Goal: Task Accomplishment & Management: Manage account settings

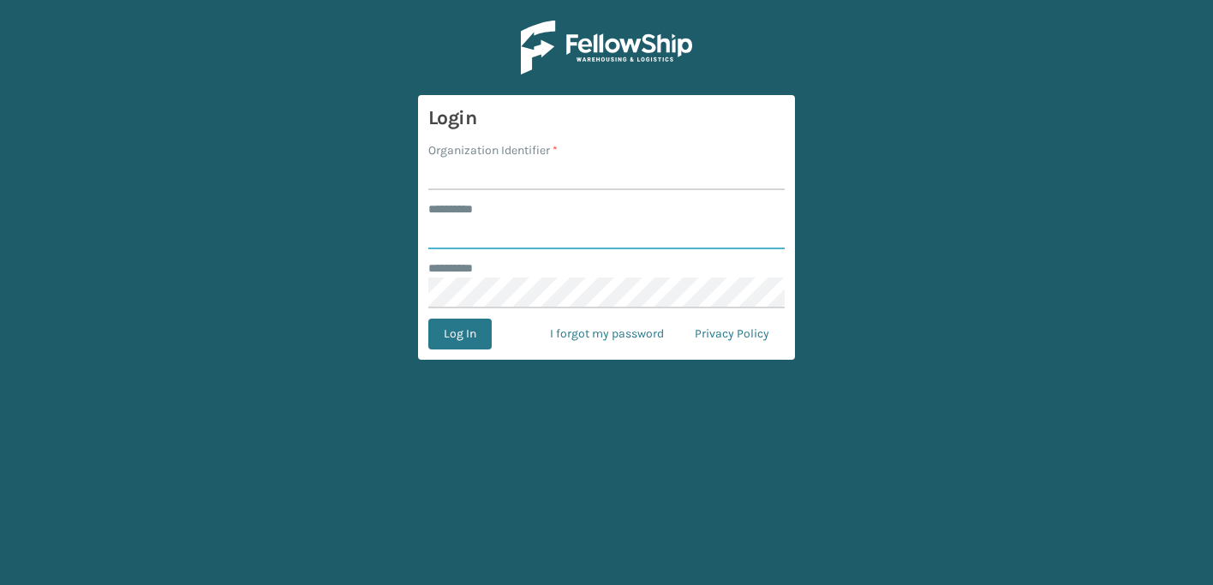
type input "**********"
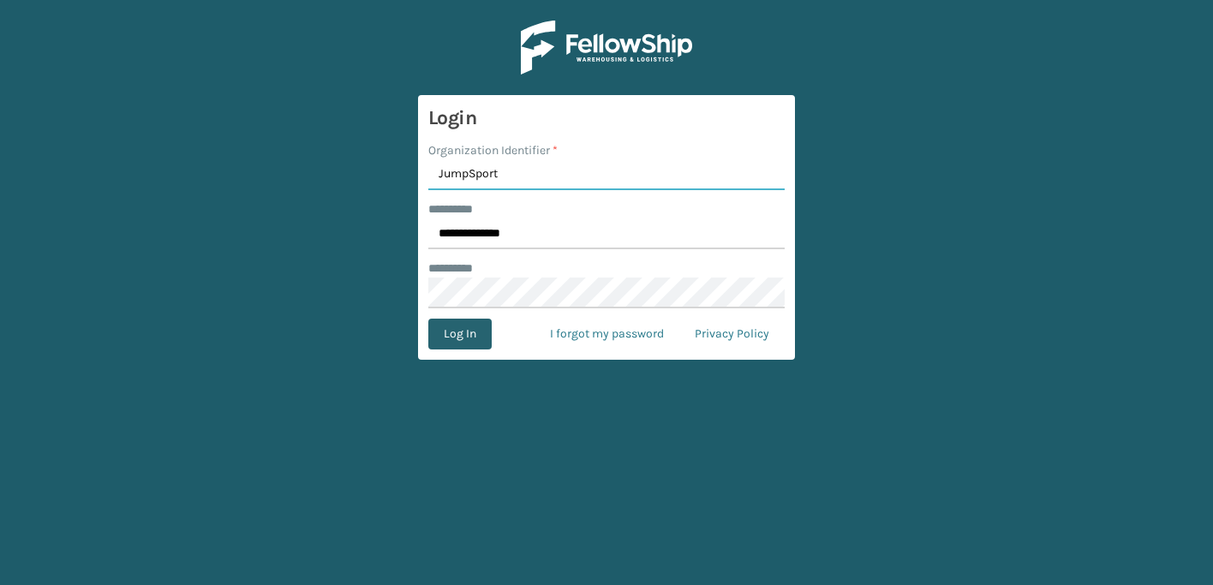
type input "JumpSport"
click at [459, 335] on button "Log In" at bounding box center [459, 334] width 63 height 31
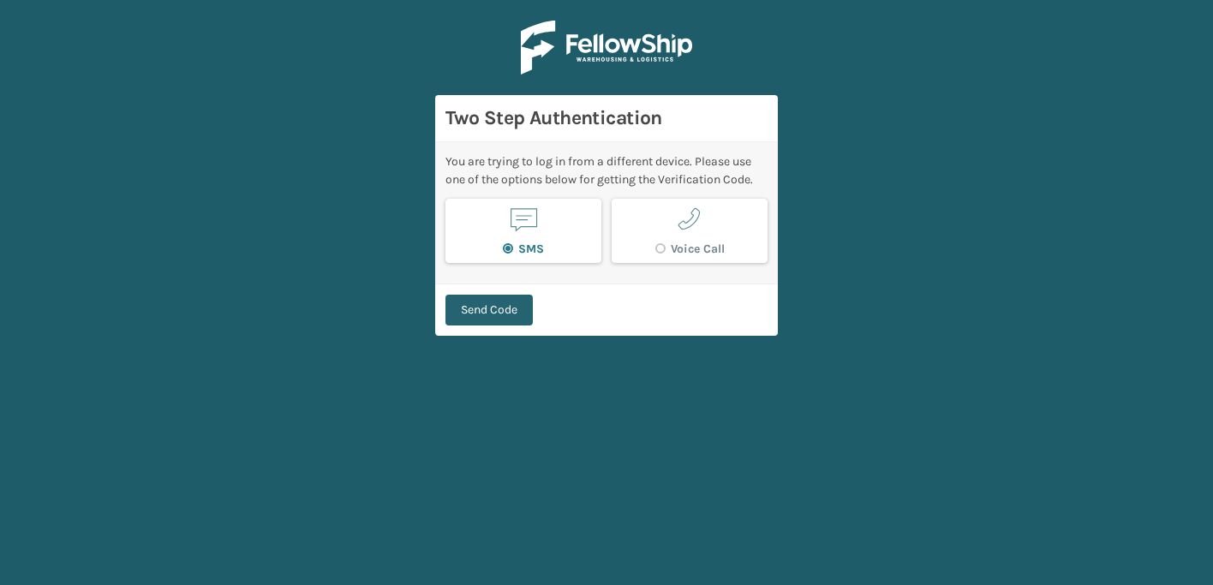
click at [481, 295] on button "Send Code" at bounding box center [489, 310] width 87 height 31
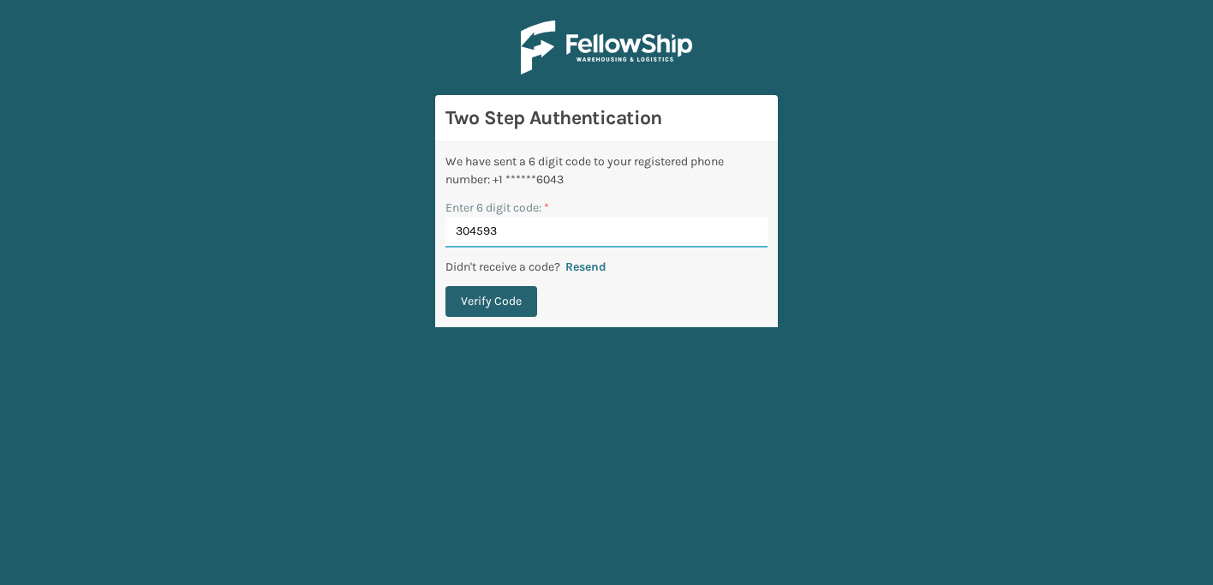
type input "304593"
click at [499, 300] on button "Verify Code" at bounding box center [492, 301] width 92 height 31
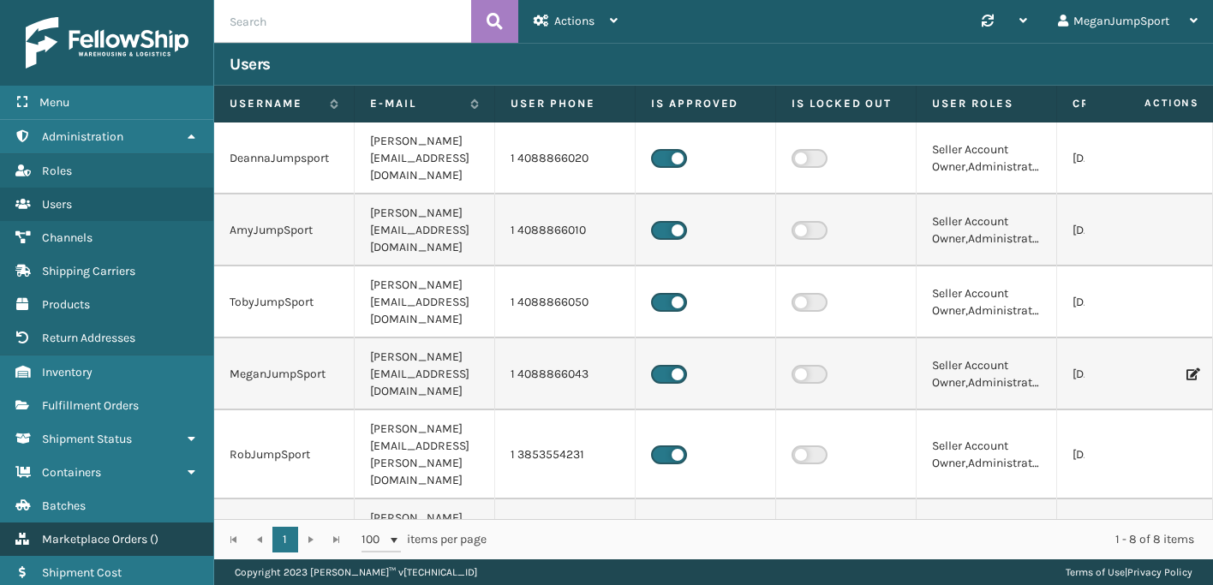
click at [100, 532] on span "Marketplace Orders" at bounding box center [94, 539] width 105 height 15
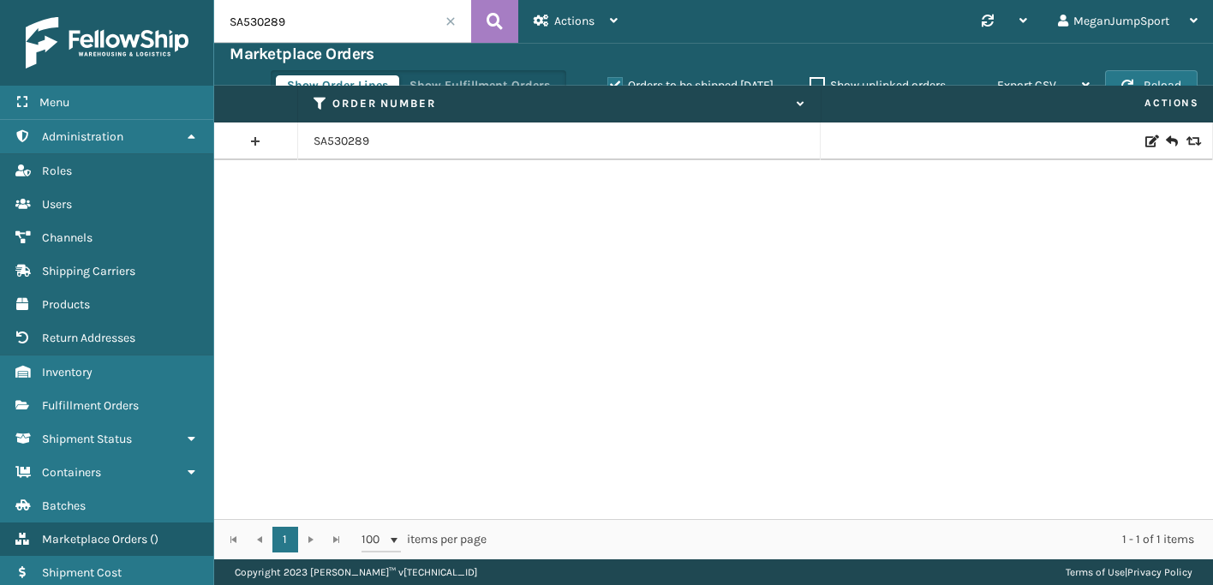
drag, startPoint x: 295, startPoint y: 27, endPoint x: 111, endPoint y: 9, distance: 185.2
click at [112, 0] on div "Menu Administration Roles Users Channels Shipping Carriers Products Return Addr…" at bounding box center [606, 0] width 1213 height 0
paste input "1398"
type input "SA531398"
click at [338, 153] on td "SA531398" at bounding box center [559, 142] width 523 height 38
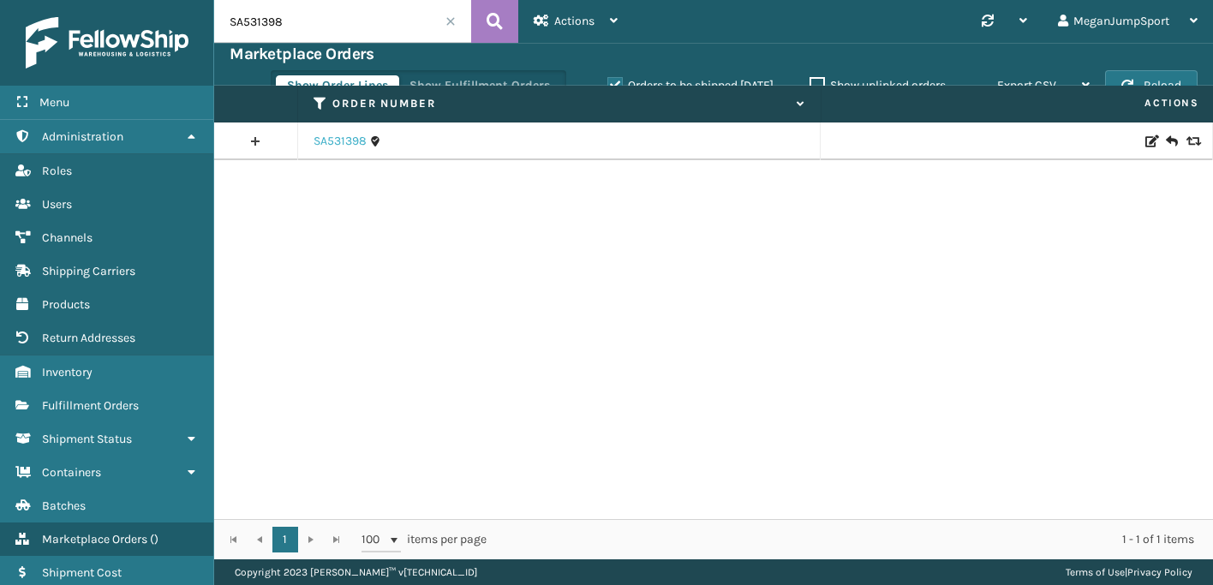
click at [335, 148] on link "SA531398" at bounding box center [340, 141] width 53 height 17
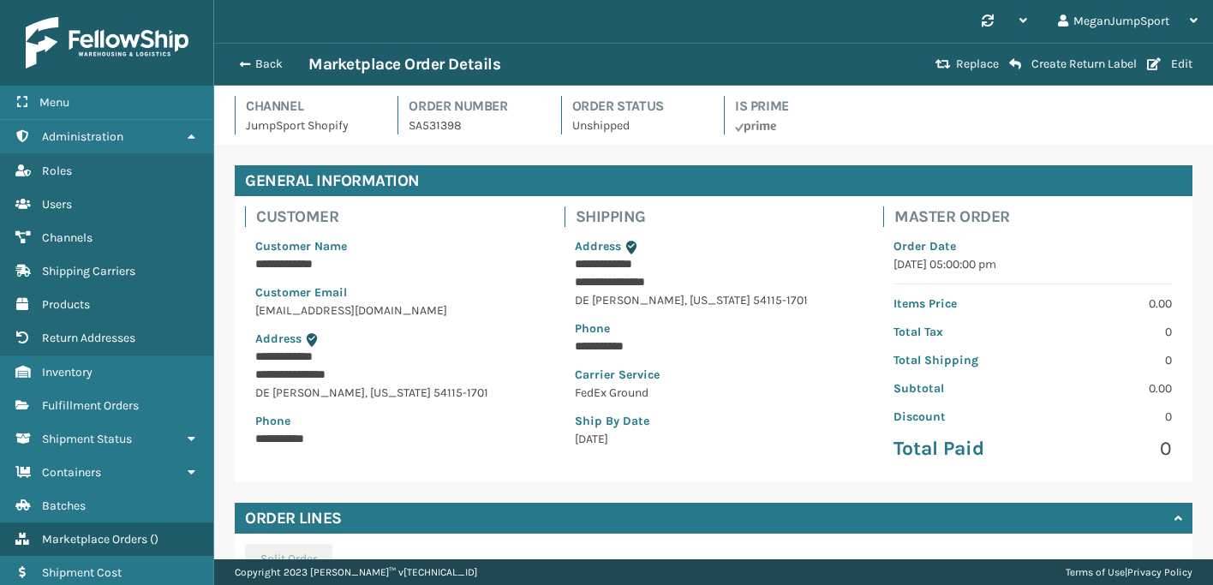
scroll to position [251, 0]
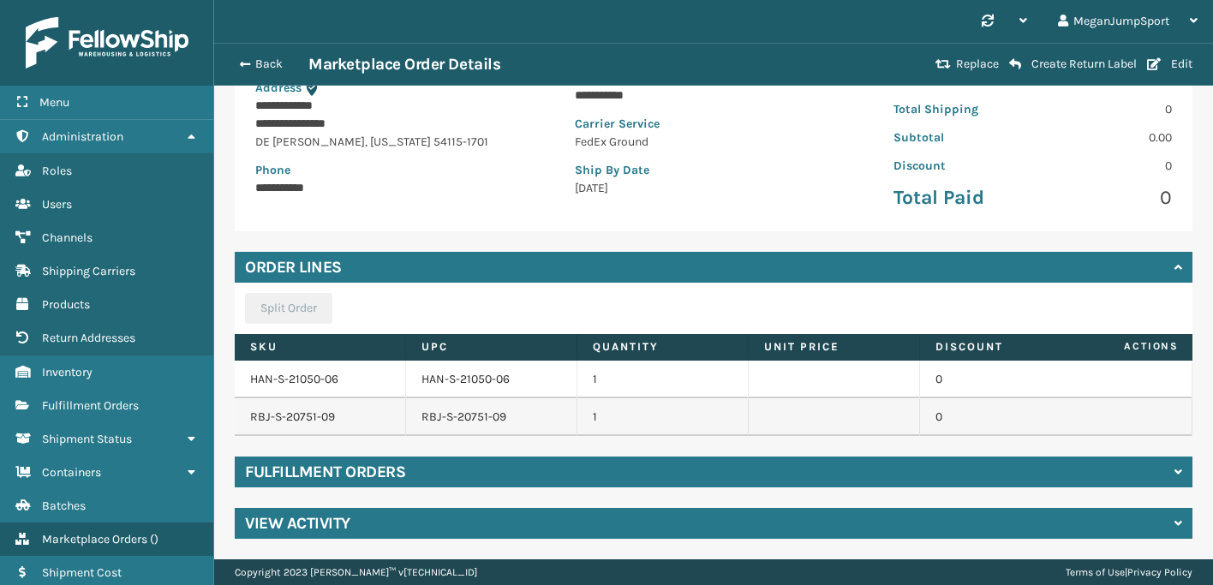
click at [545, 479] on div "Fulfillment Orders" at bounding box center [714, 472] width 958 height 31
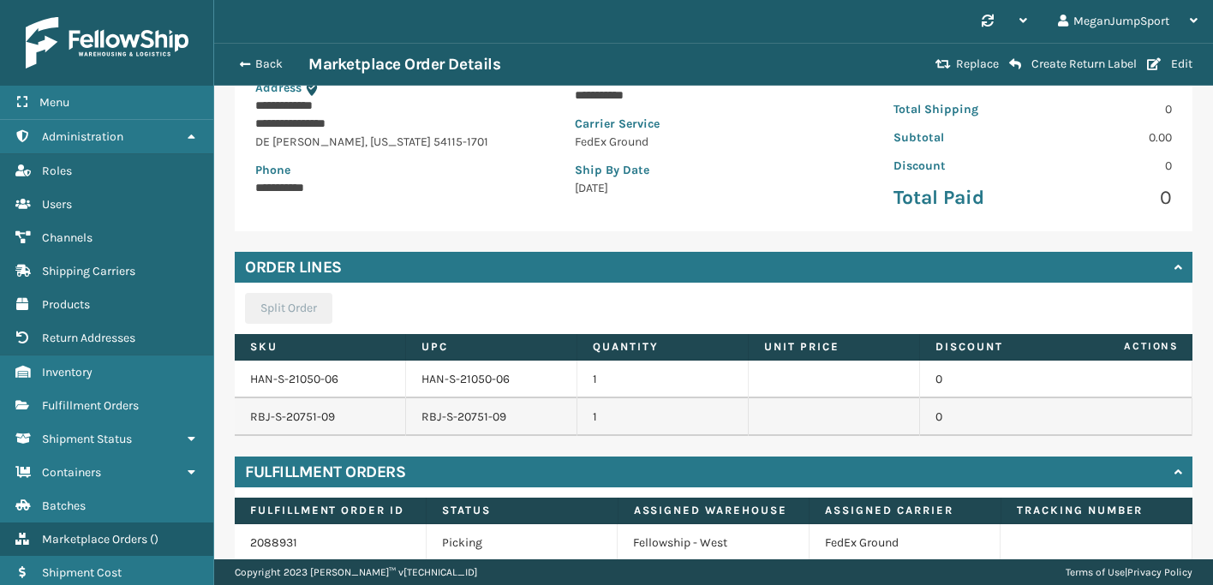
scroll to position [326, 0]
